Goal: Find specific page/section: Find specific page/section

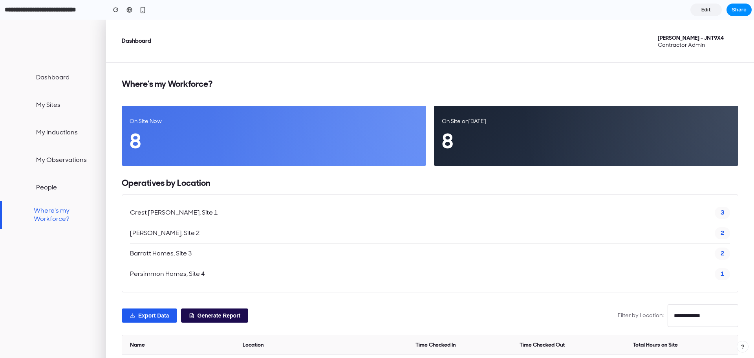
click at [48, 62] on div at bounding box center [53, 42] width 106 height 44
click at [46, 41] on icon at bounding box center [43, 41] width 55 height 13
drag, startPoint x: 46, startPoint y: 21, endPoint x: 110, endPoint y: 11, distance: 64.5
click at [110, 11] on button "button" at bounding box center [116, 10] width 12 height 12
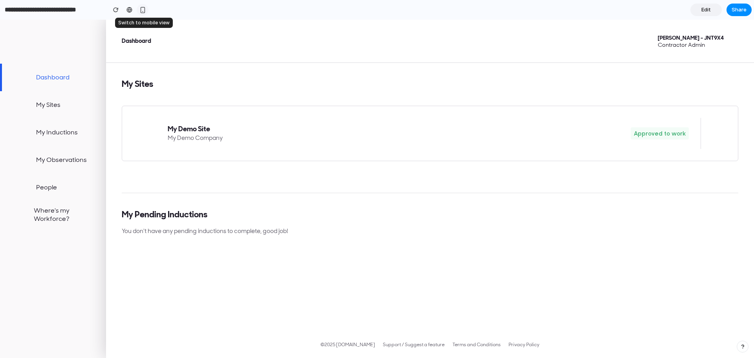
click at [141, 12] on div "button" at bounding box center [142, 10] width 7 height 7
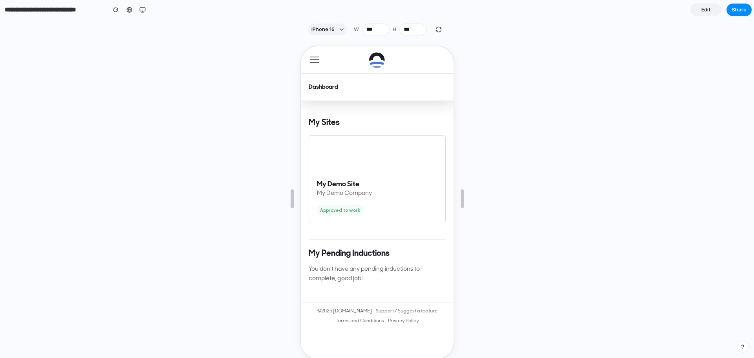
click at [316, 59] on span "button" at bounding box center [313, 59] width 9 height 1
click at [308, 63] on button "button" at bounding box center [314, 59] width 12 height 9
click at [145, 10] on div "button" at bounding box center [142, 10] width 6 height 6
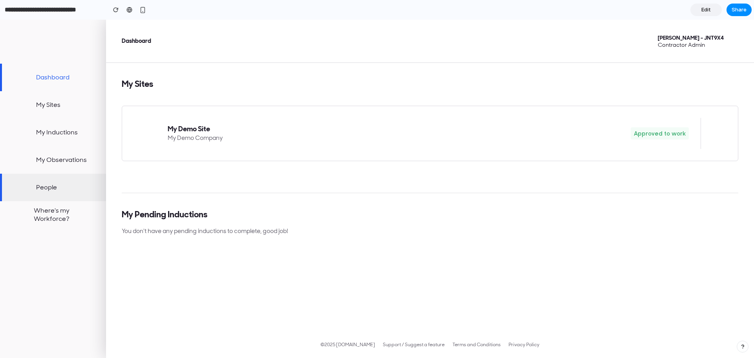
click at [64, 199] on link "People" at bounding box center [53, 187] width 106 height 27
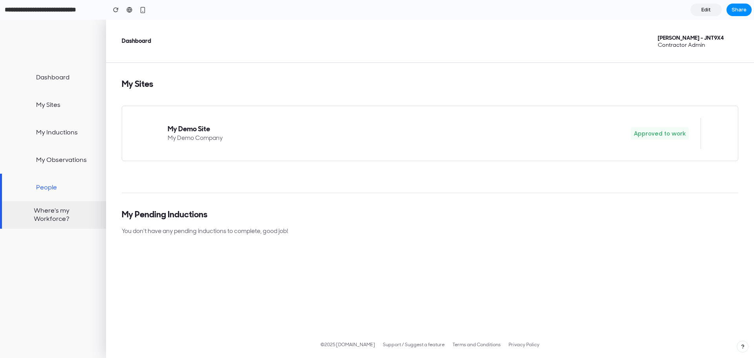
click at [60, 217] on link "Where's my Workforce?" at bounding box center [53, 214] width 106 height 27
